Goal: Obtain resource: Obtain resource

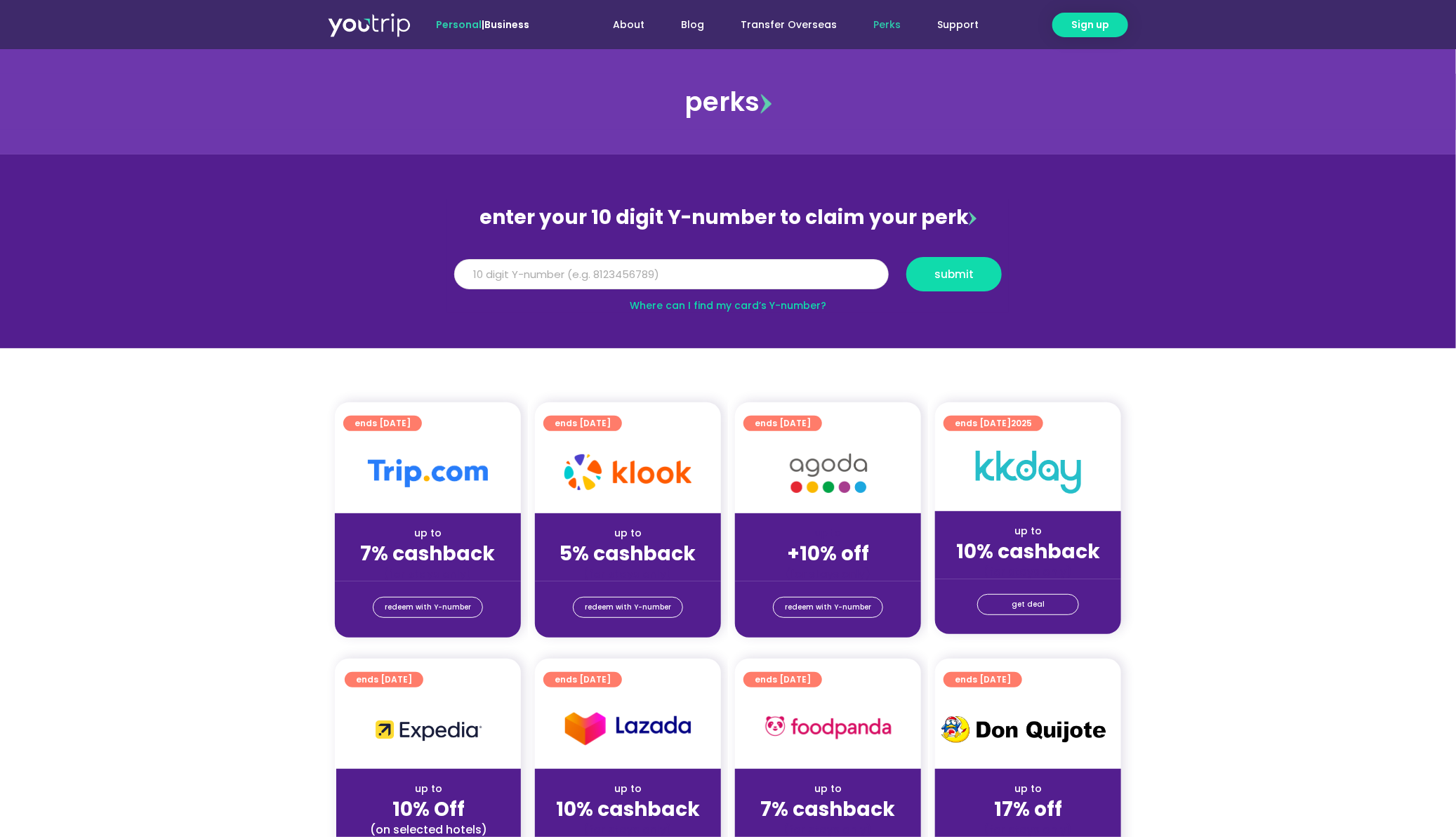
click at [596, 275] on input "Y Number" at bounding box center [671, 274] width 434 height 31
paste input "8165098647"
type input "8165098647"
click at [964, 272] on span "submit" at bounding box center [953, 274] width 40 height 10
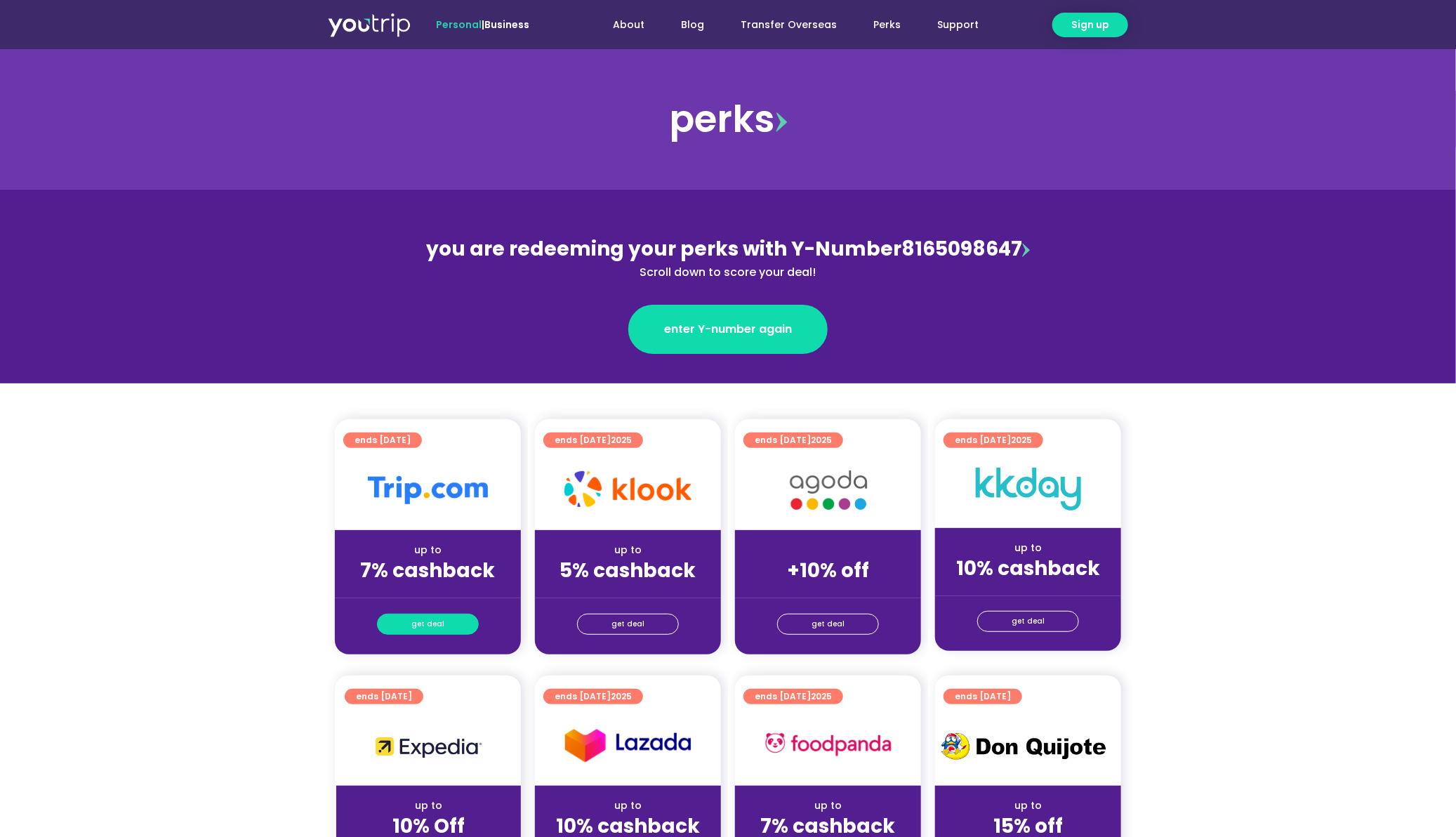
click at [446, 625] on link "get deal" at bounding box center [427, 624] width 101 height 21
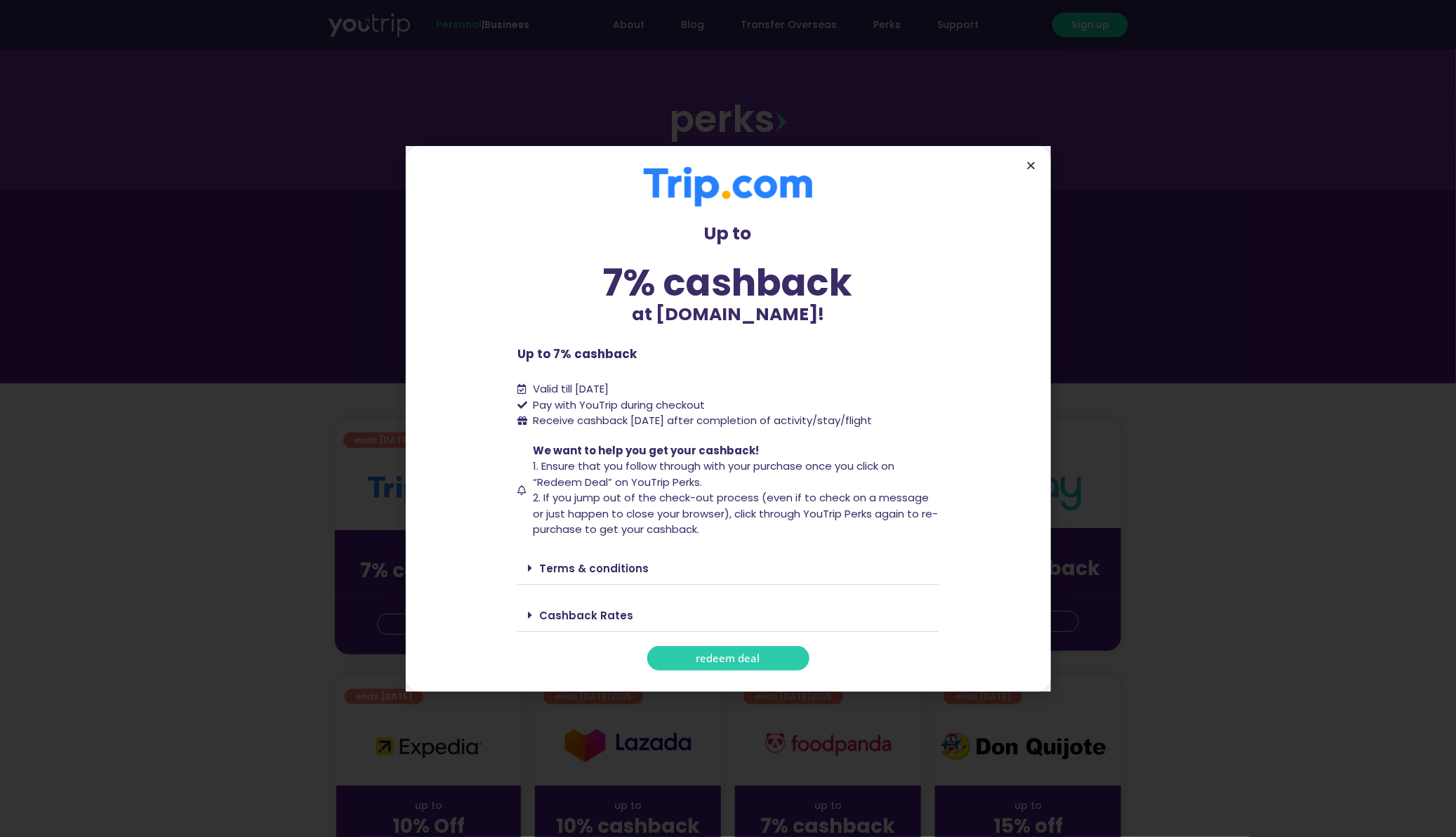
click at [1029, 163] on icon "Close" at bounding box center [1032, 166] width 10 height 10
